Goal: Task Accomplishment & Management: Manage account settings

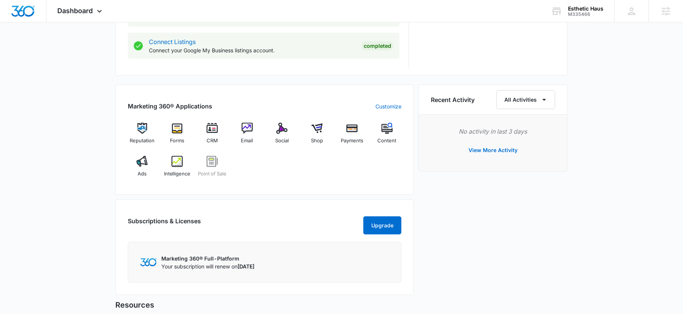
scroll to position [407, 0]
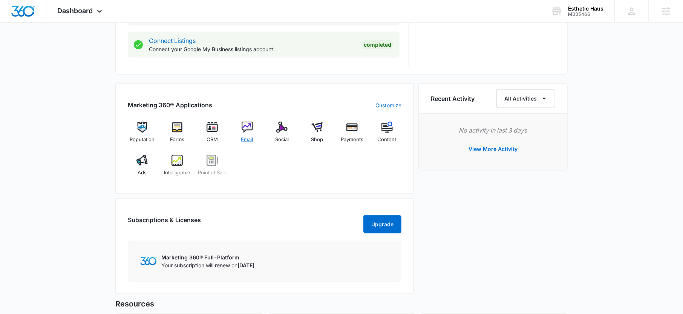
click at [254, 125] on div "Email" at bounding box center [246, 135] width 29 height 27
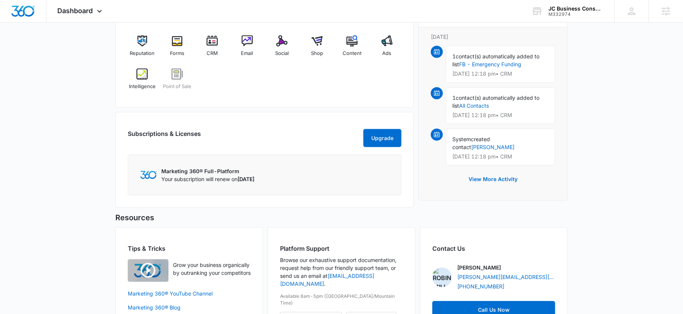
scroll to position [498, 0]
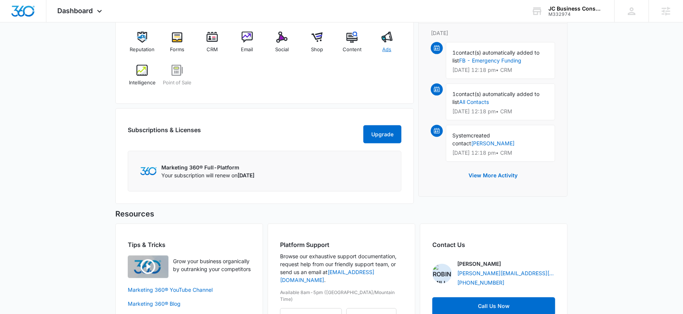
click at [394, 42] on div "Ads" at bounding box center [386, 45] width 29 height 27
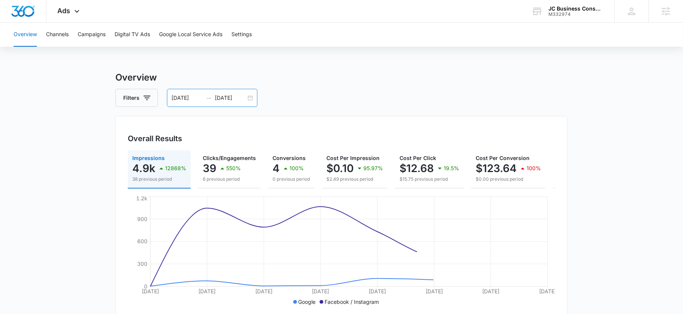
click at [229, 102] on input "[DATE]" at bounding box center [230, 98] width 31 height 8
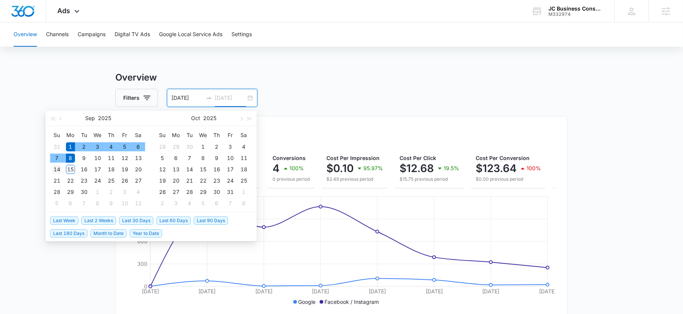
type input "[DATE]"
click at [55, 166] on div "14" at bounding box center [56, 169] width 9 height 9
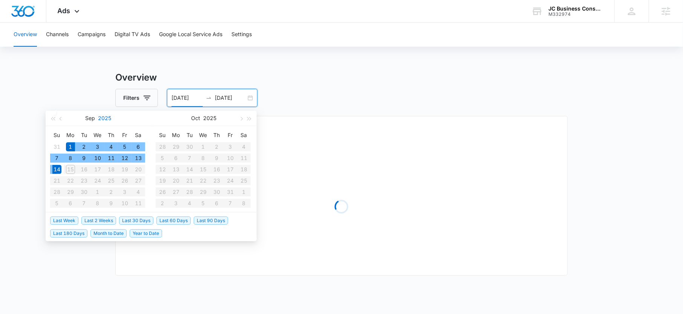
type input "09/01/2025"
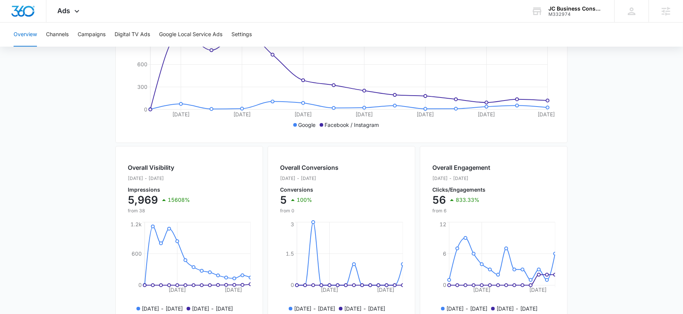
scroll to position [258, 0]
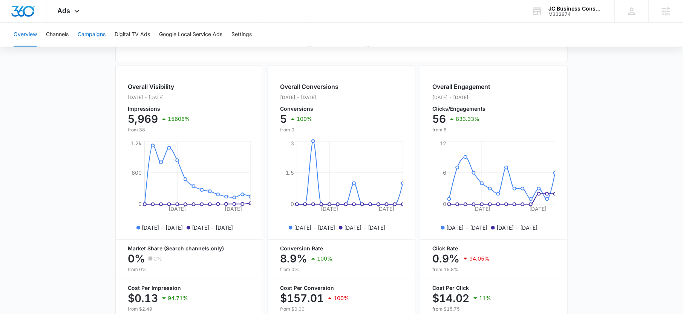
click at [92, 34] on button "Campaigns" at bounding box center [92, 35] width 28 height 24
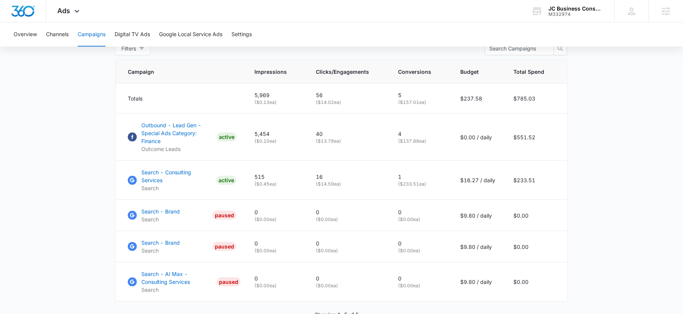
scroll to position [316, 0]
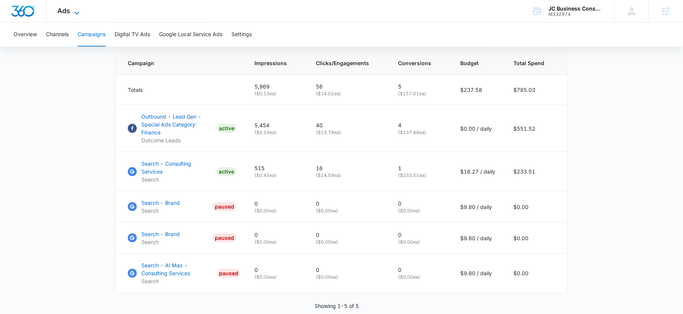
click at [66, 12] on span "Ads" at bounding box center [64, 11] width 13 height 8
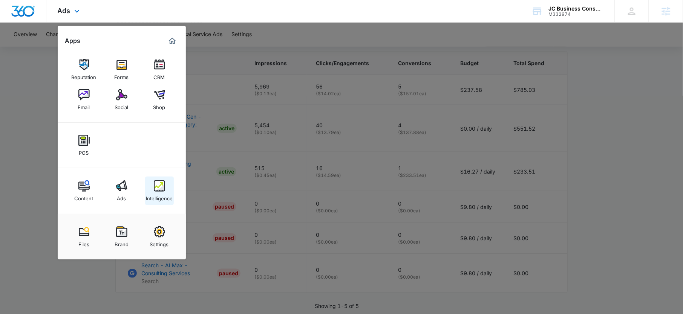
click at [163, 195] on div "Intelligence" at bounding box center [159, 197] width 27 height 10
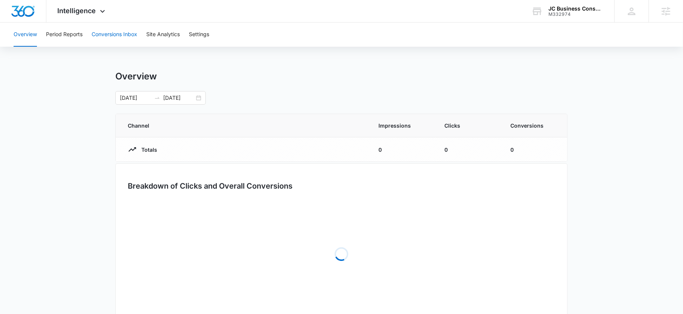
click at [105, 32] on button "Conversions Inbox" at bounding box center [115, 35] width 46 height 24
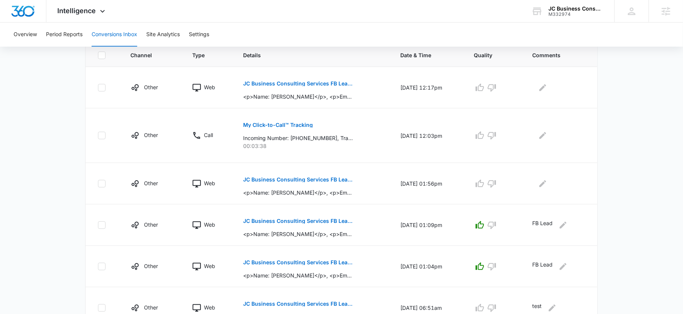
scroll to position [170, 0]
click at [542, 221] on p "FB Lead" at bounding box center [542, 226] width 20 height 12
copy div "FB Lead"
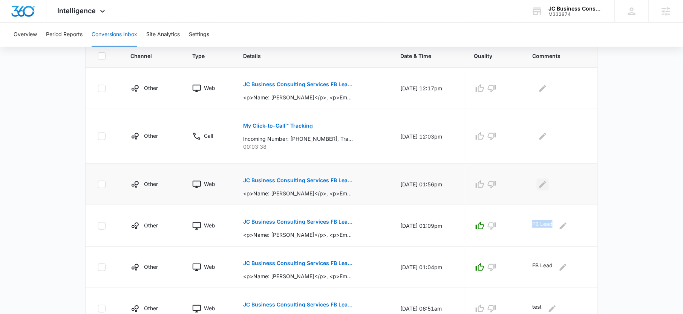
click at [542, 189] on button "Edit Comments" at bounding box center [542, 185] width 12 height 12
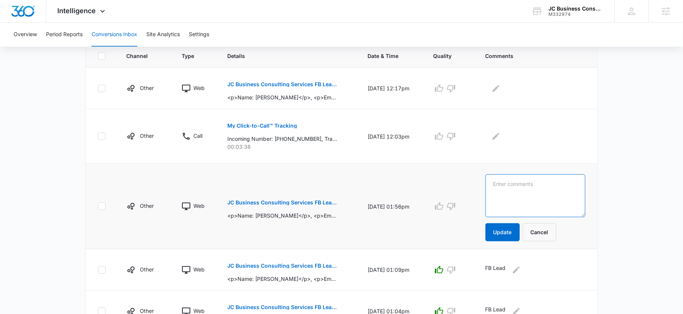
click at [542, 185] on textarea at bounding box center [535, 195] width 100 height 43
paste textarea "FB Lead"
type textarea "FB Lead"
click at [501, 232] on button "Update" at bounding box center [502, 232] width 34 height 18
click at [443, 207] on icon "button" at bounding box center [438, 206] width 9 height 9
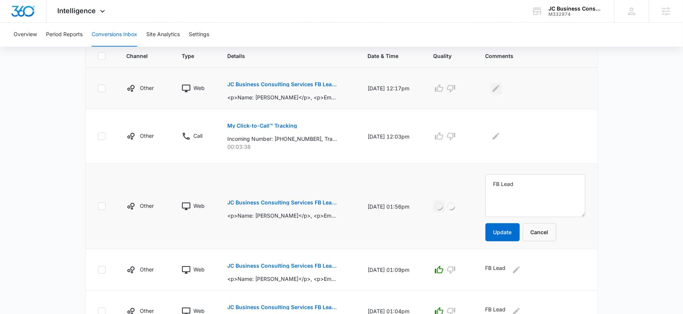
click at [502, 82] on button "Edit Comments" at bounding box center [496, 88] width 12 height 12
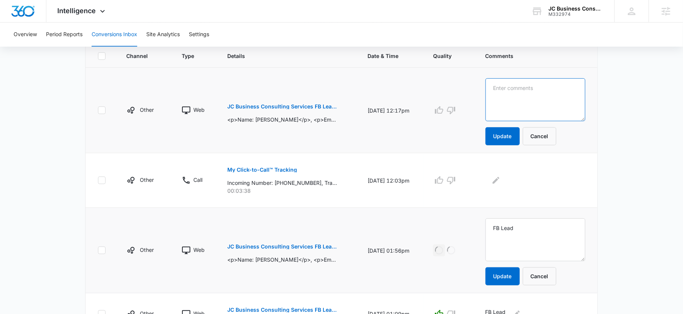
click at [506, 89] on textarea at bounding box center [535, 99] width 100 height 43
paste textarea "FB Lead"
type textarea "FB Lead"
click at [511, 129] on button "Update" at bounding box center [502, 136] width 34 height 18
click at [443, 107] on icon "button" at bounding box center [439, 110] width 8 height 8
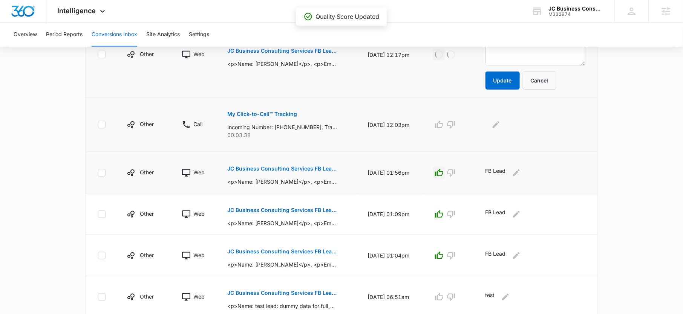
scroll to position [208, 0]
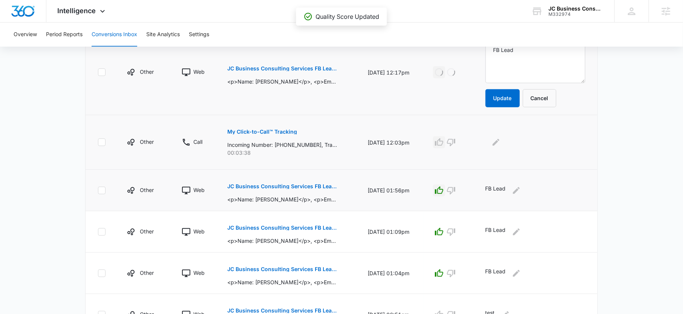
click at [443, 140] on icon "button" at bounding box center [439, 142] width 8 height 8
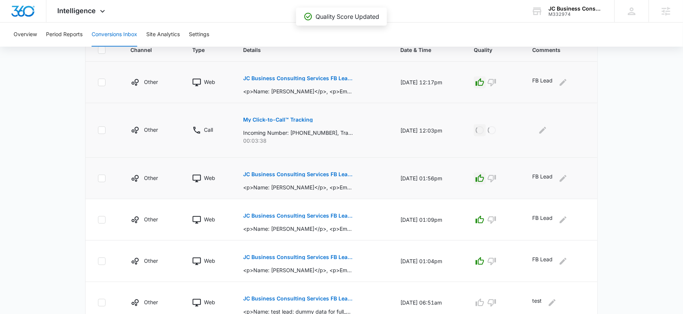
scroll to position [59, 0]
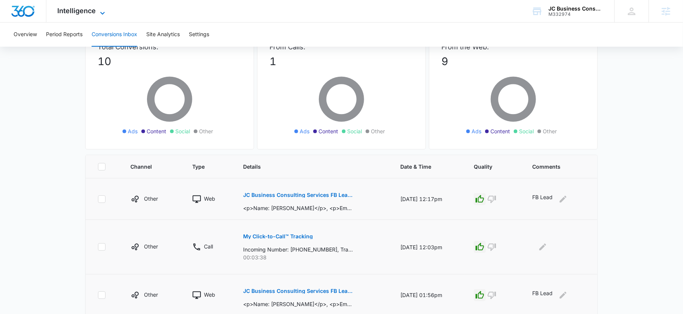
click at [82, 14] on span "Intelligence" at bounding box center [77, 11] width 38 height 8
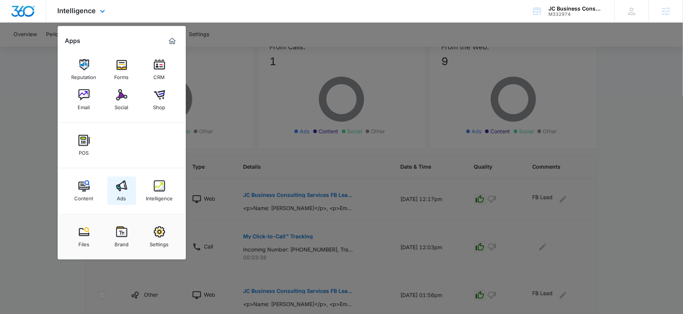
click at [130, 186] on link "Ads" at bounding box center [121, 191] width 29 height 29
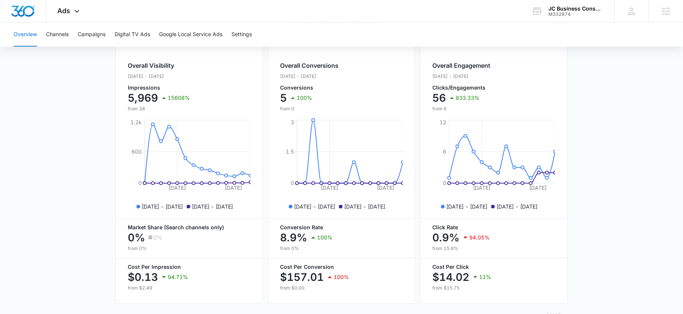
scroll to position [264, 0]
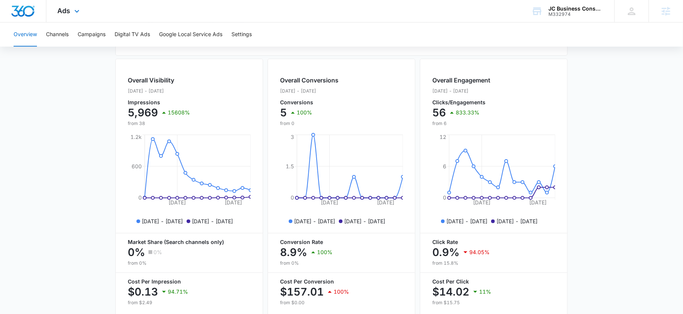
click at [71, 4] on div "Ads Apps Reputation Forms CRM Email Social Shop POS Content Ads Intelligence Fi…" at bounding box center [69, 11] width 46 height 22
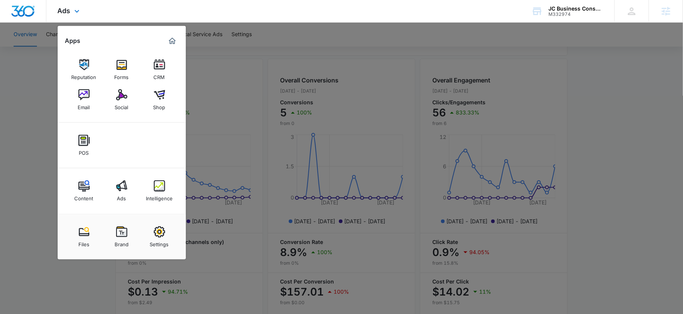
click at [173, 181] on div "Content Ads Intelligence" at bounding box center [122, 191] width 128 height 46
click at [165, 186] on link "Intelligence" at bounding box center [159, 191] width 29 height 29
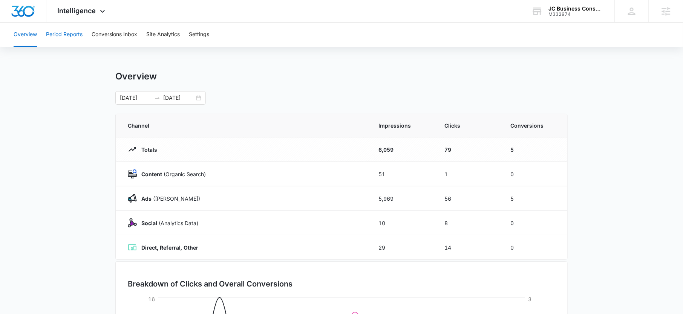
click at [73, 33] on button "Period Reports" at bounding box center [64, 35] width 37 height 24
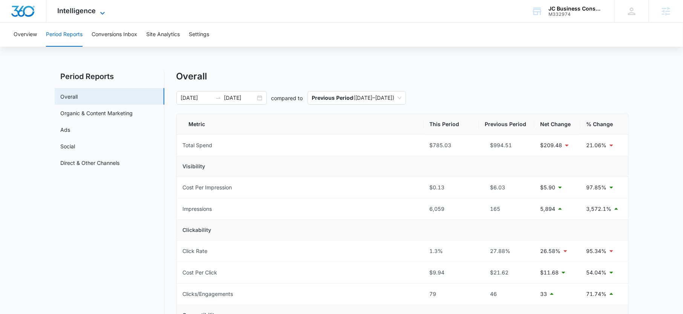
click at [78, 12] on span "Intelligence" at bounding box center [77, 11] width 38 height 8
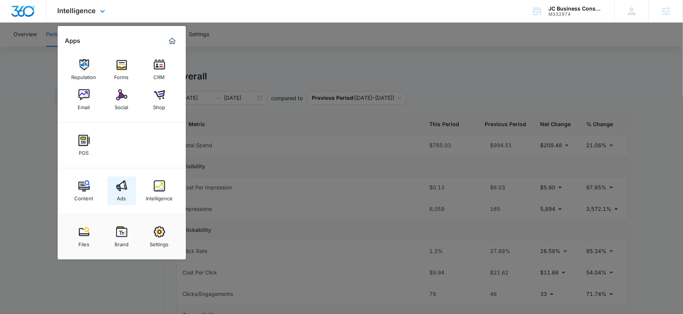
click at [129, 191] on link "Ads" at bounding box center [121, 191] width 29 height 29
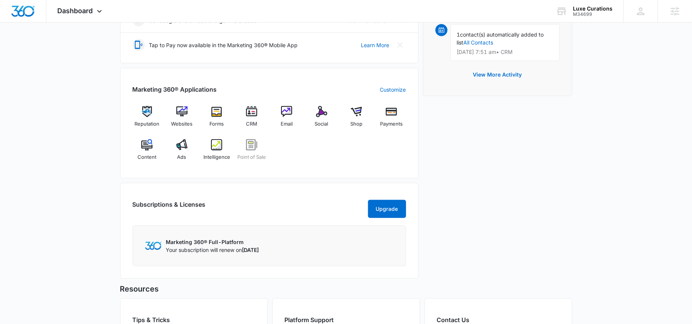
scroll to position [263, 0]
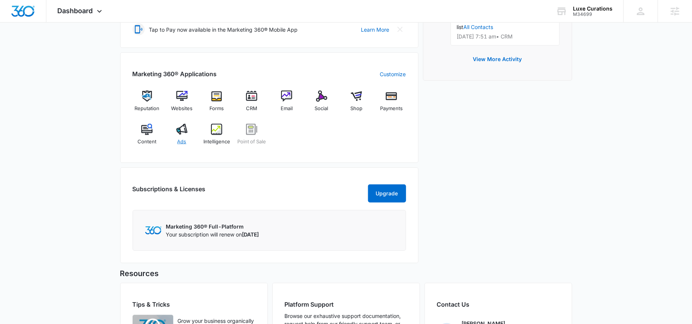
click at [185, 131] on img at bounding box center [181, 129] width 11 height 11
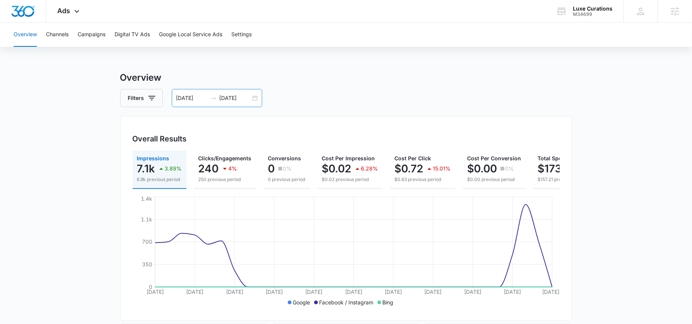
click at [234, 94] on input "[DATE]" at bounding box center [235, 98] width 31 height 8
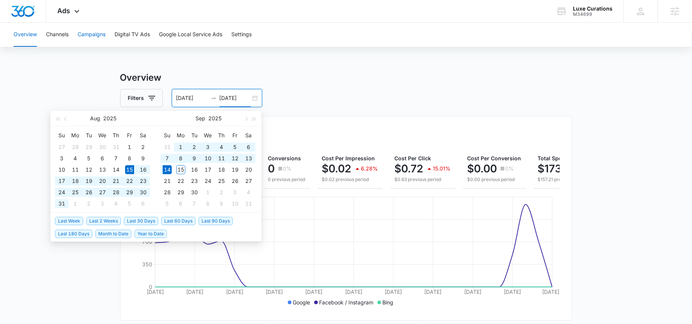
click at [93, 34] on button "Campaigns" at bounding box center [92, 35] width 28 height 24
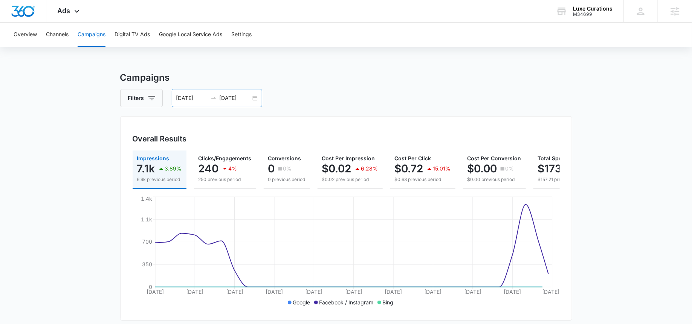
click at [196, 98] on input "[DATE]" at bounding box center [191, 98] width 31 height 8
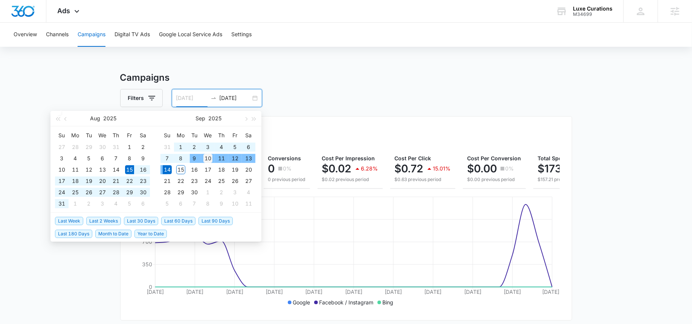
type input "[DATE]"
click at [212, 157] on div "10" at bounding box center [207, 158] width 9 height 9
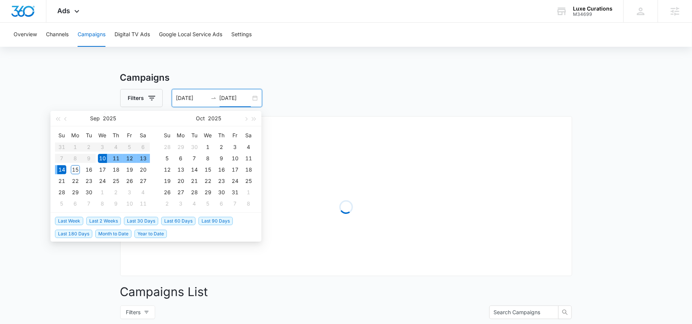
type input "[DATE]"
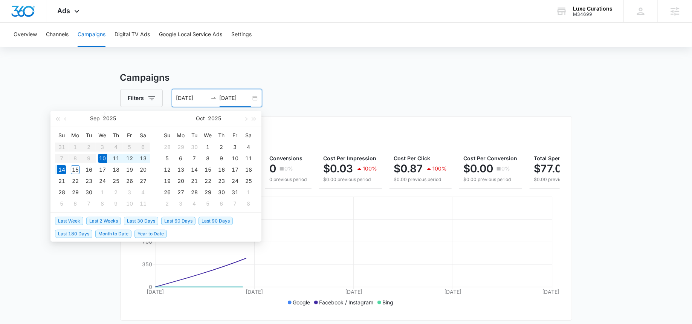
click at [304, 73] on h3 "Campaigns" at bounding box center [346, 78] width 452 height 14
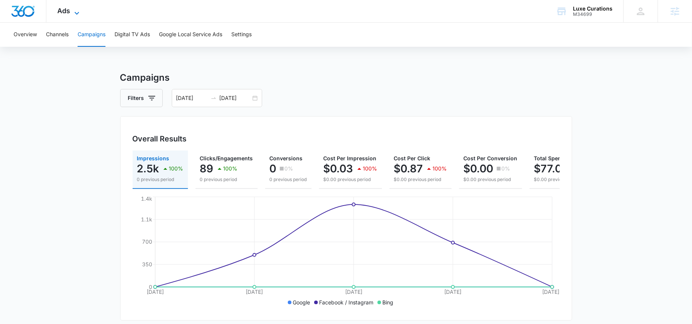
click at [66, 11] on span "Ads" at bounding box center [64, 11] width 13 height 8
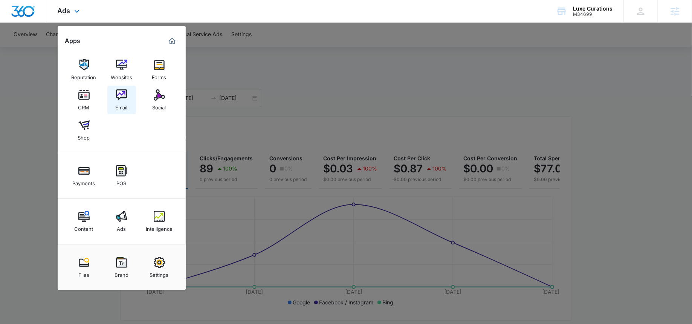
click at [118, 105] on div "Email" at bounding box center [122, 106] width 12 height 10
